Goal: Find contact information: Find contact information

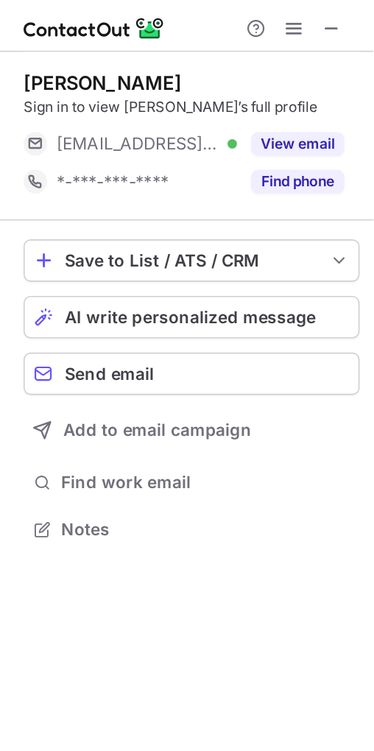
scroll to position [320, 233]
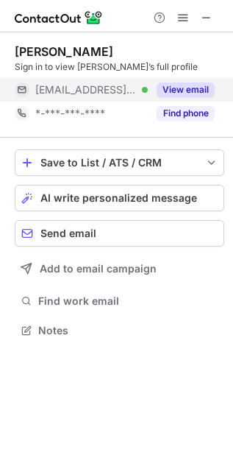
click at [177, 85] on button "View email" at bounding box center [186, 89] width 58 height 15
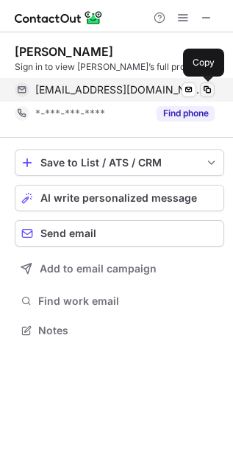
click at [210, 86] on span at bounding box center [208, 90] width 12 height 12
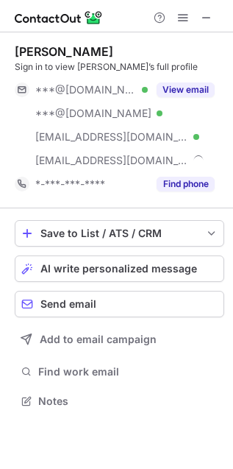
scroll to position [391, 233]
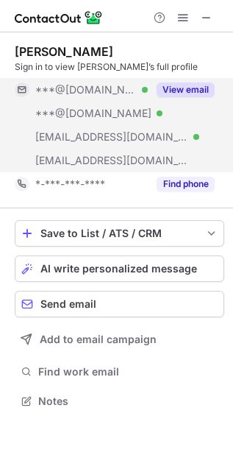
click at [177, 93] on button "View email" at bounding box center [186, 89] width 58 height 15
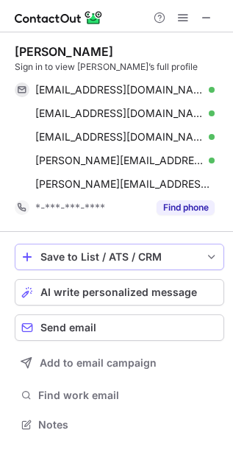
scroll to position [414, 233]
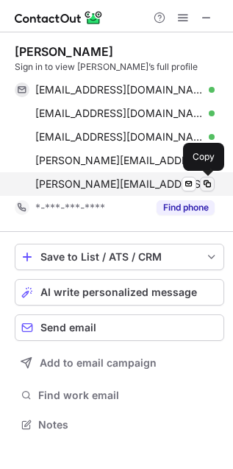
click at [213, 183] on span at bounding box center [208, 184] width 12 height 12
